Goal: Use online tool/utility: Utilize a website feature to perform a specific function

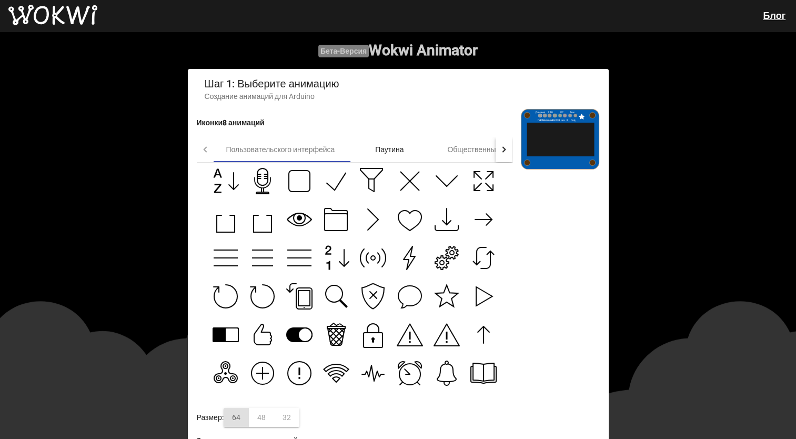
click at [399, 142] on div "Паутина" at bounding box center [389, 149] width 84 height 25
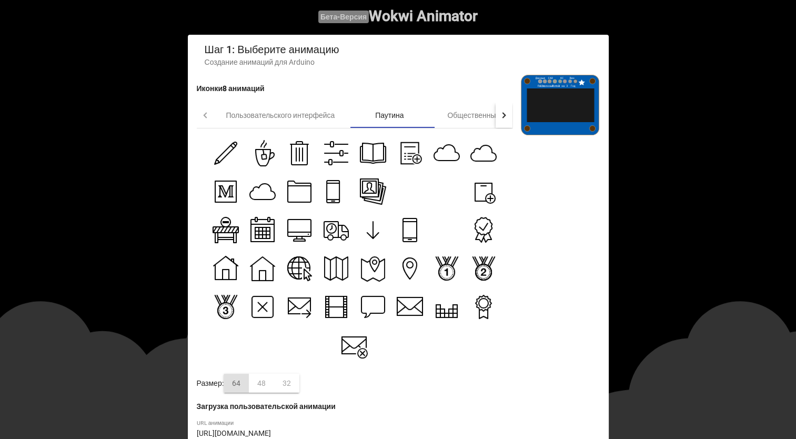
scroll to position [53, 0]
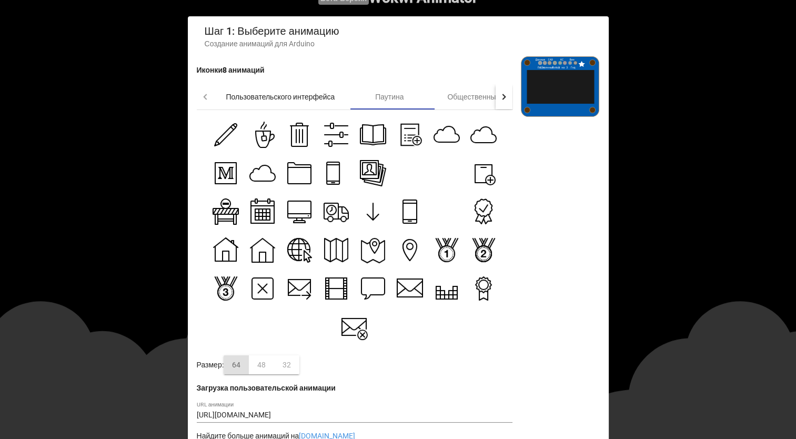
click at [318, 88] on div "Пользовательского интерфейса" at bounding box center [281, 96] width 134 height 25
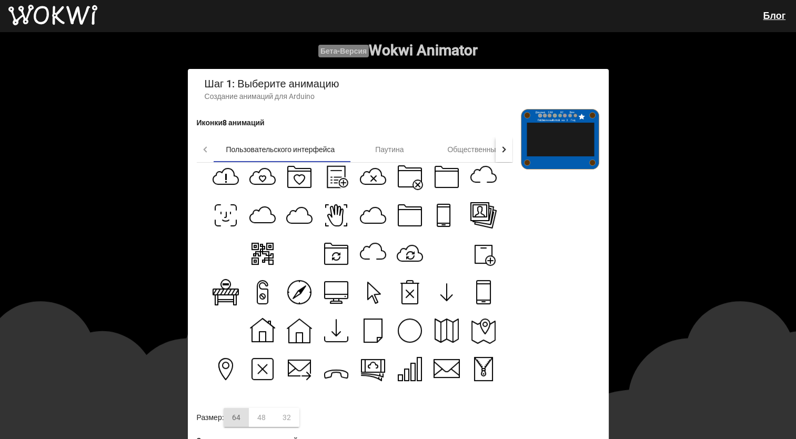
scroll to position [503, 0]
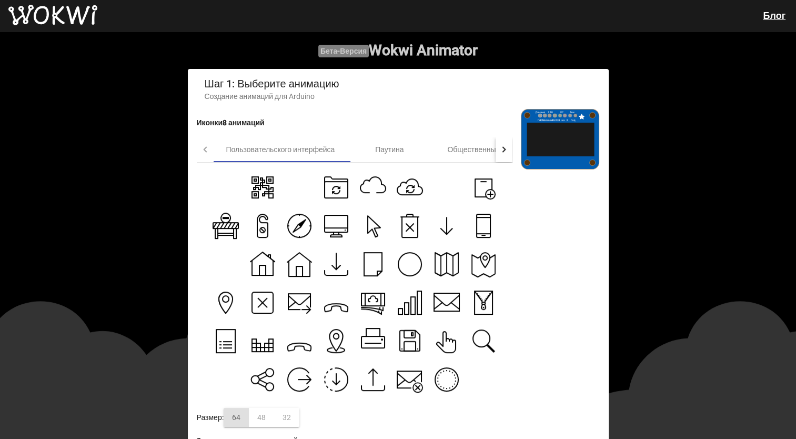
click at [226, 268] on icon at bounding box center [225, 264] width 26 height 26
click at [340, 188] on icon at bounding box center [335, 187] width 24 height 22
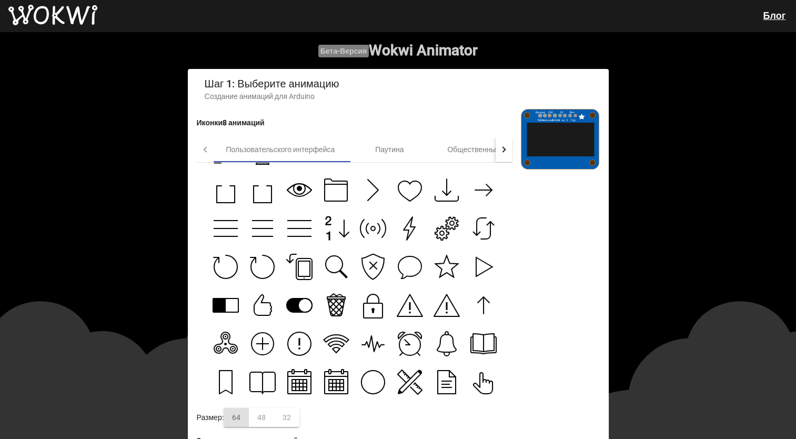
scroll to position [0, 0]
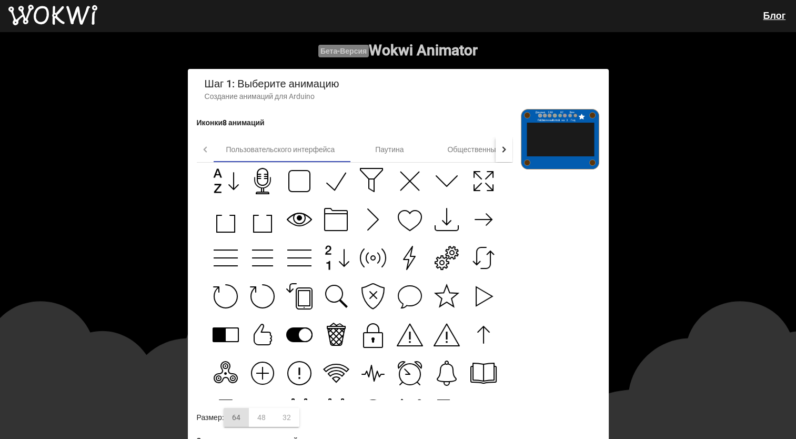
click at [411, 184] on icon at bounding box center [410, 181] width 26 height 26
type input "[URL][DOMAIN_NAME]"
